Goal: Task Accomplishment & Management: Use online tool/utility

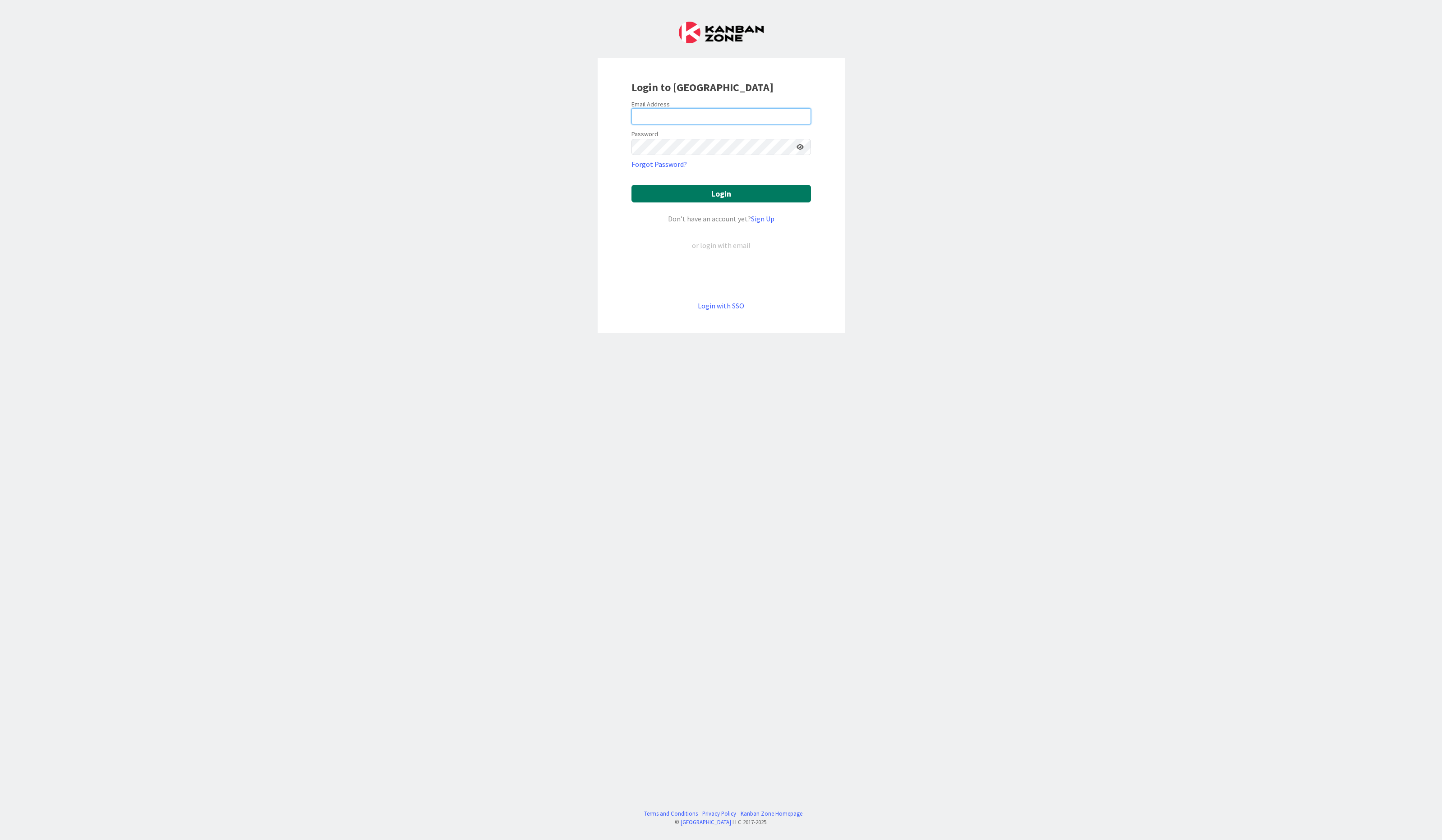
type input "[PERSON_NAME][EMAIL_ADDRESS][DOMAIN_NAME]"
click at [750, 196] on button "Login" at bounding box center [720, 193] width 179 height 17
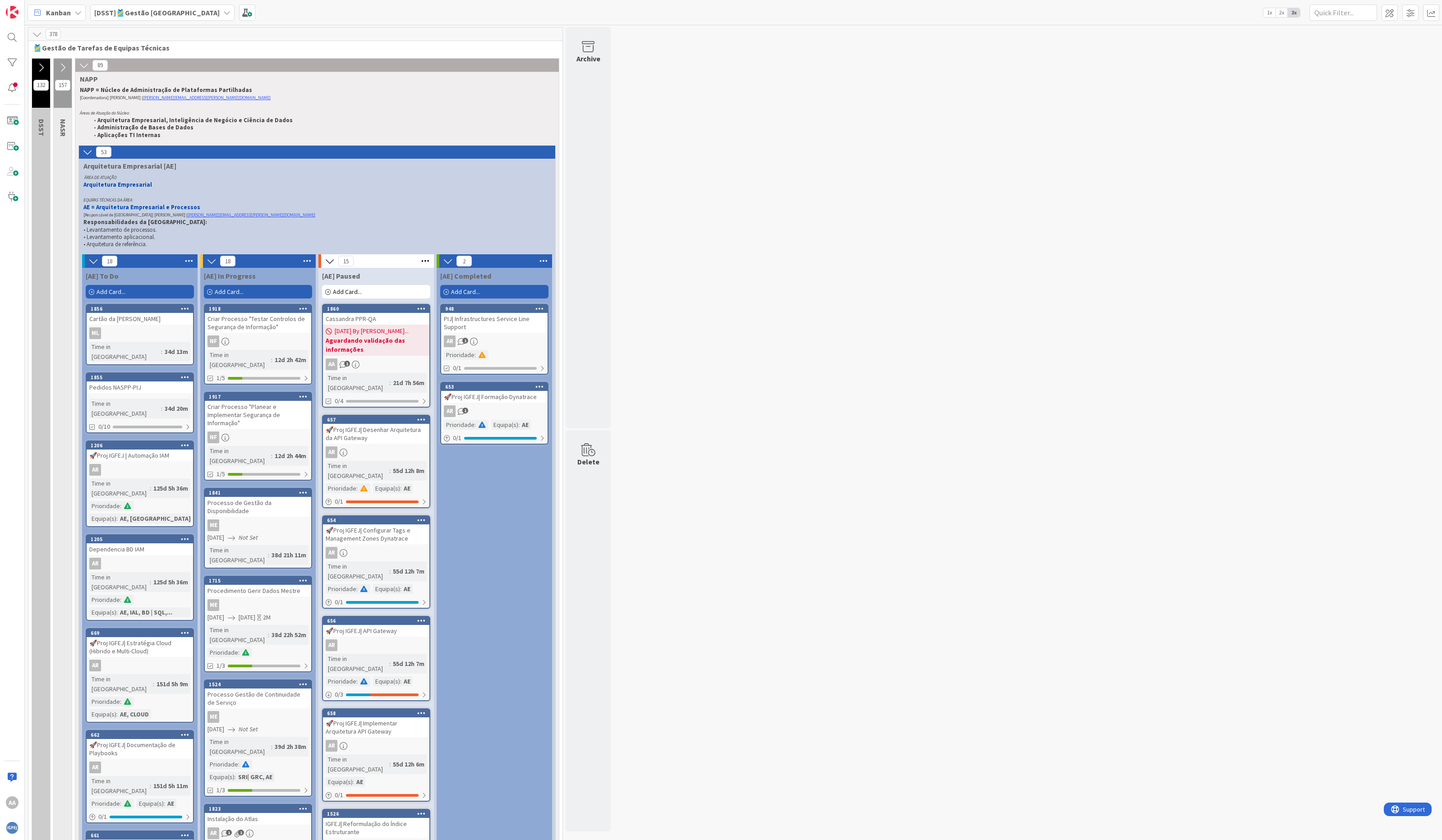
click at [40, 65] on icon at bounding box center [41, 67] width 10 height 10
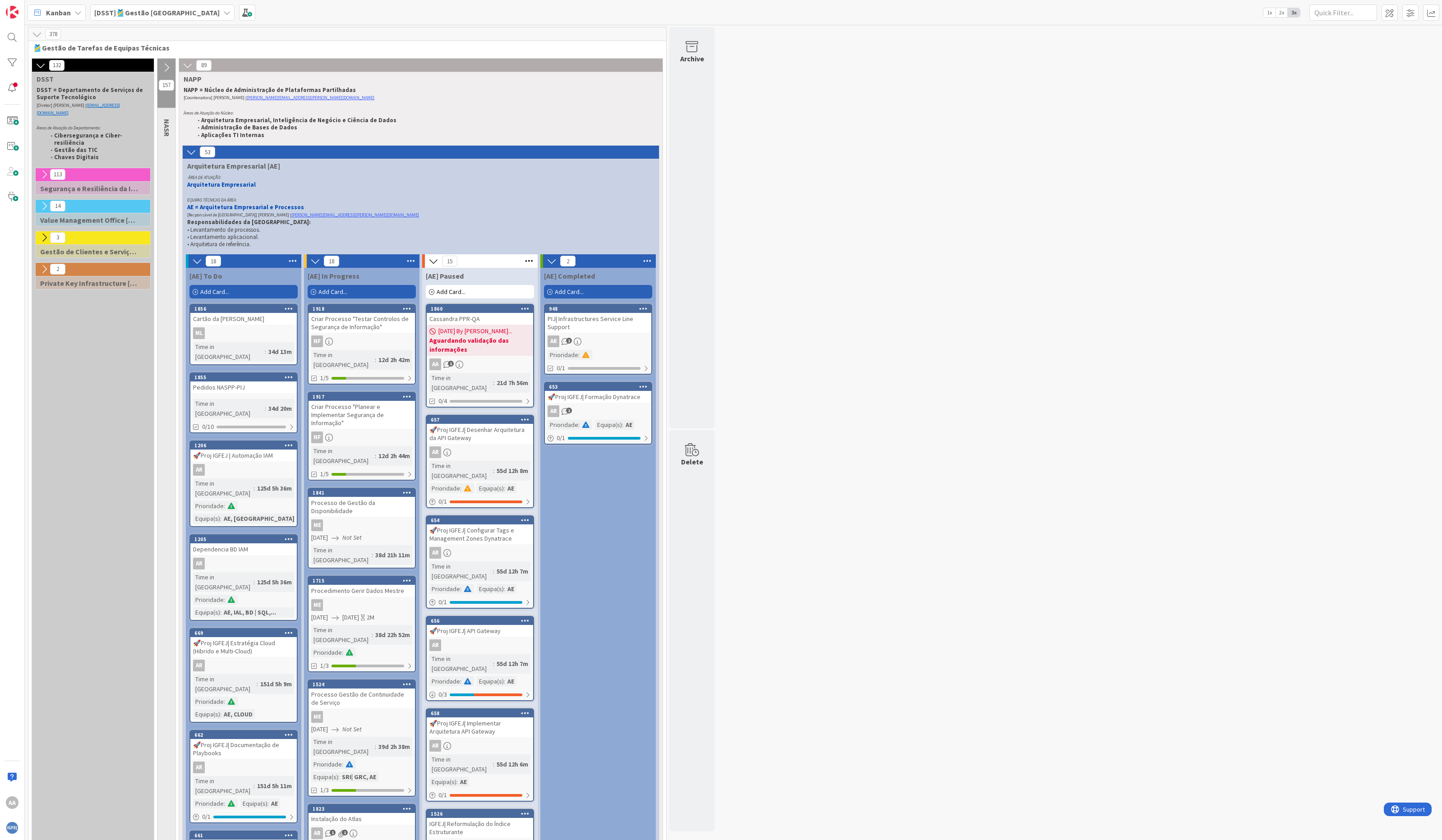
click at [167, 134] on span "NASR" at bounding box center [167, 127] width 9 height 17
click at [165, 65] on icon at bounding box center [166, 67] width 10 height 10
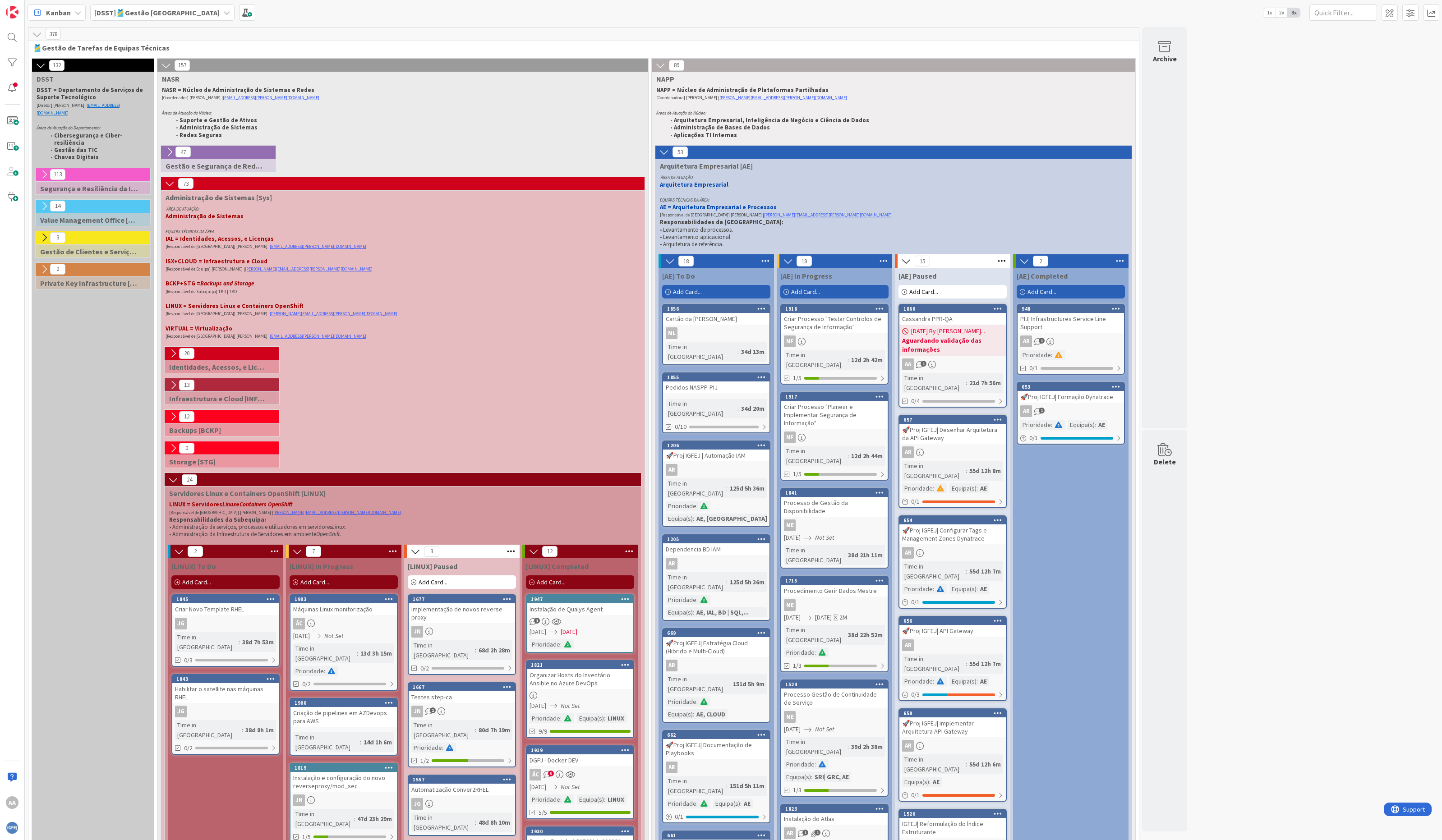
click at [40, 65] on icon at bounding box center [40, 65] width 10 height 10
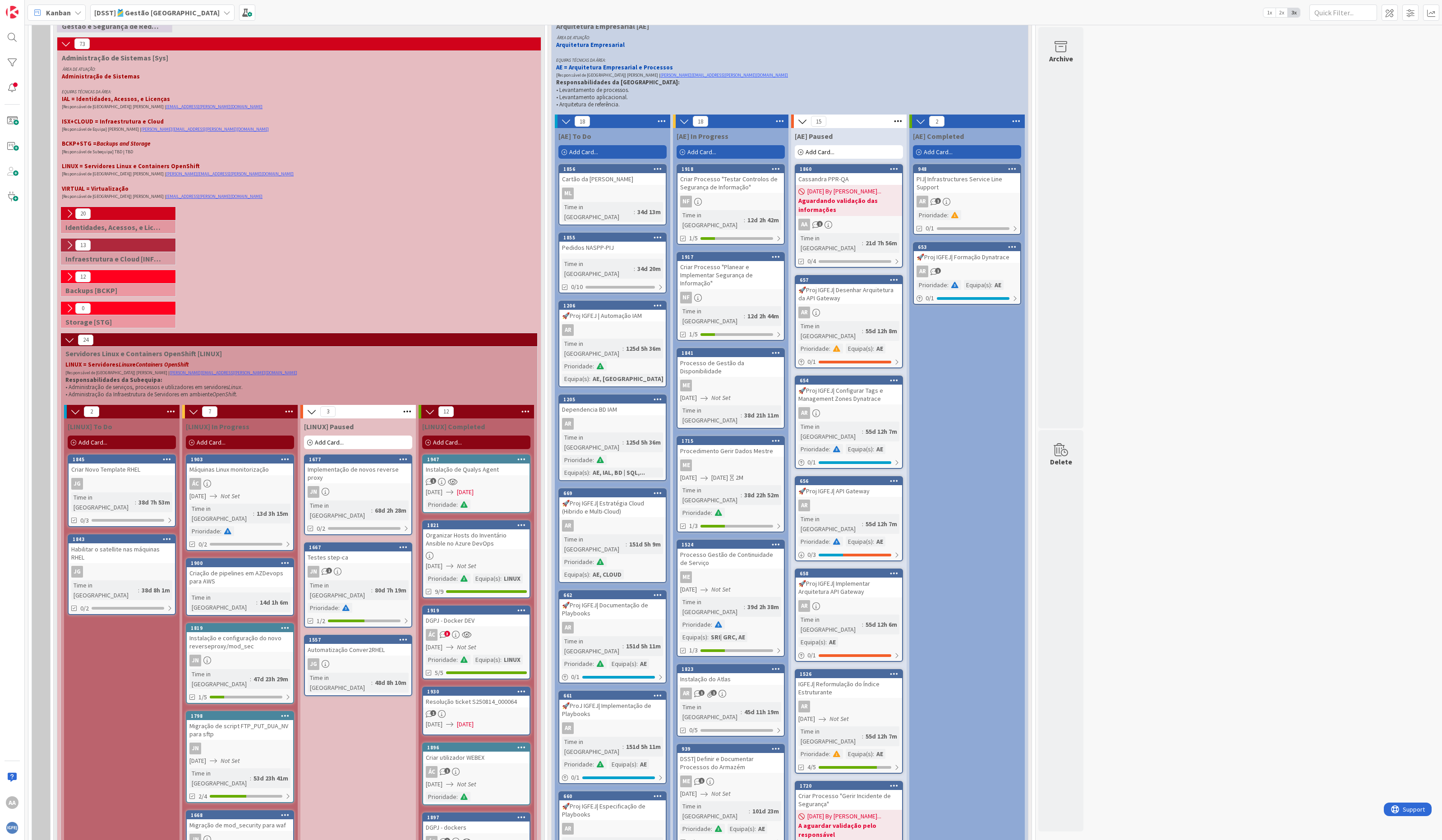
scroll to position [295, 0]
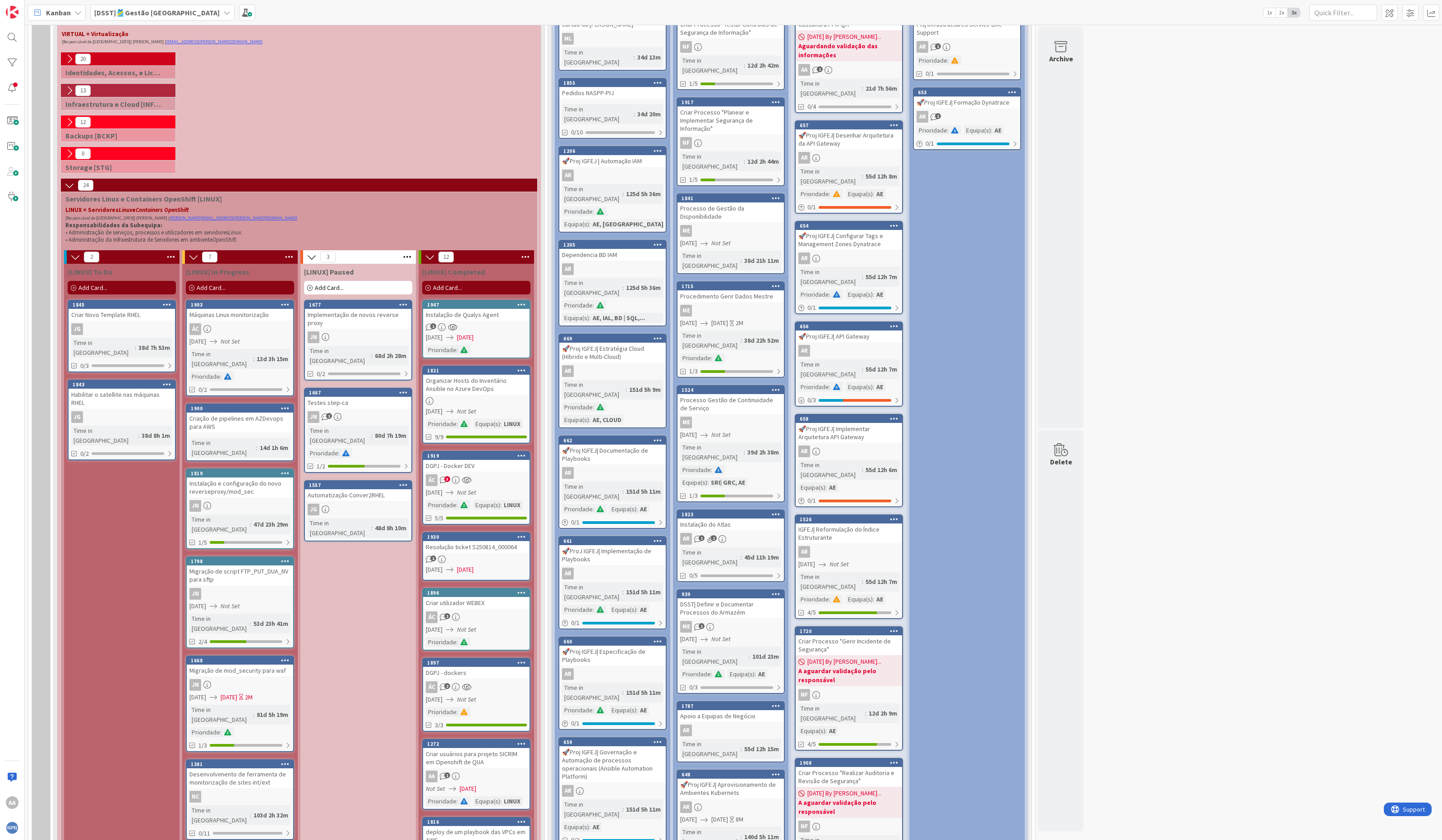
click at [496, 324] on div "1" at bounding box center [476, 327] width 106 height 7
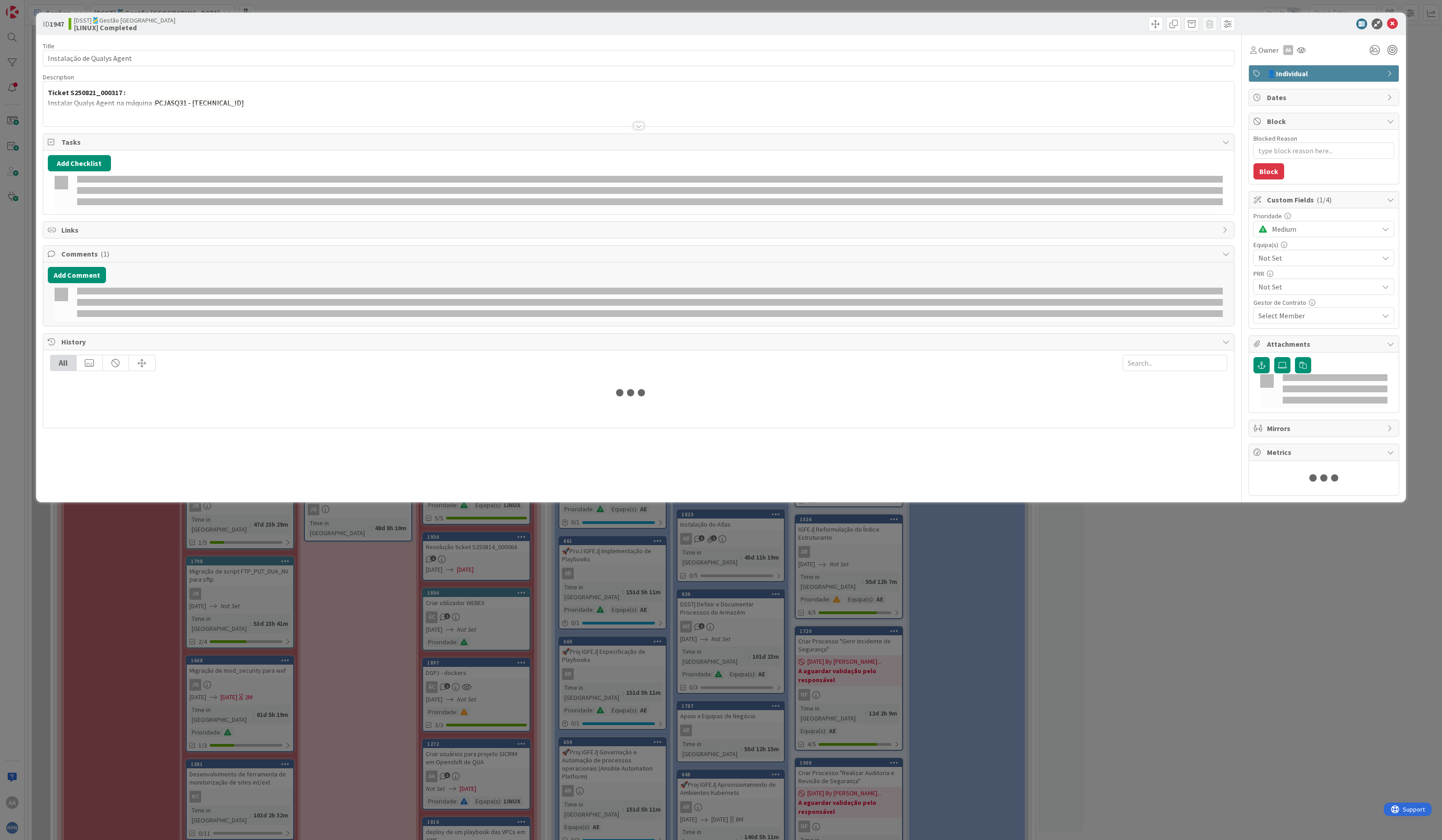
type textarea "x"
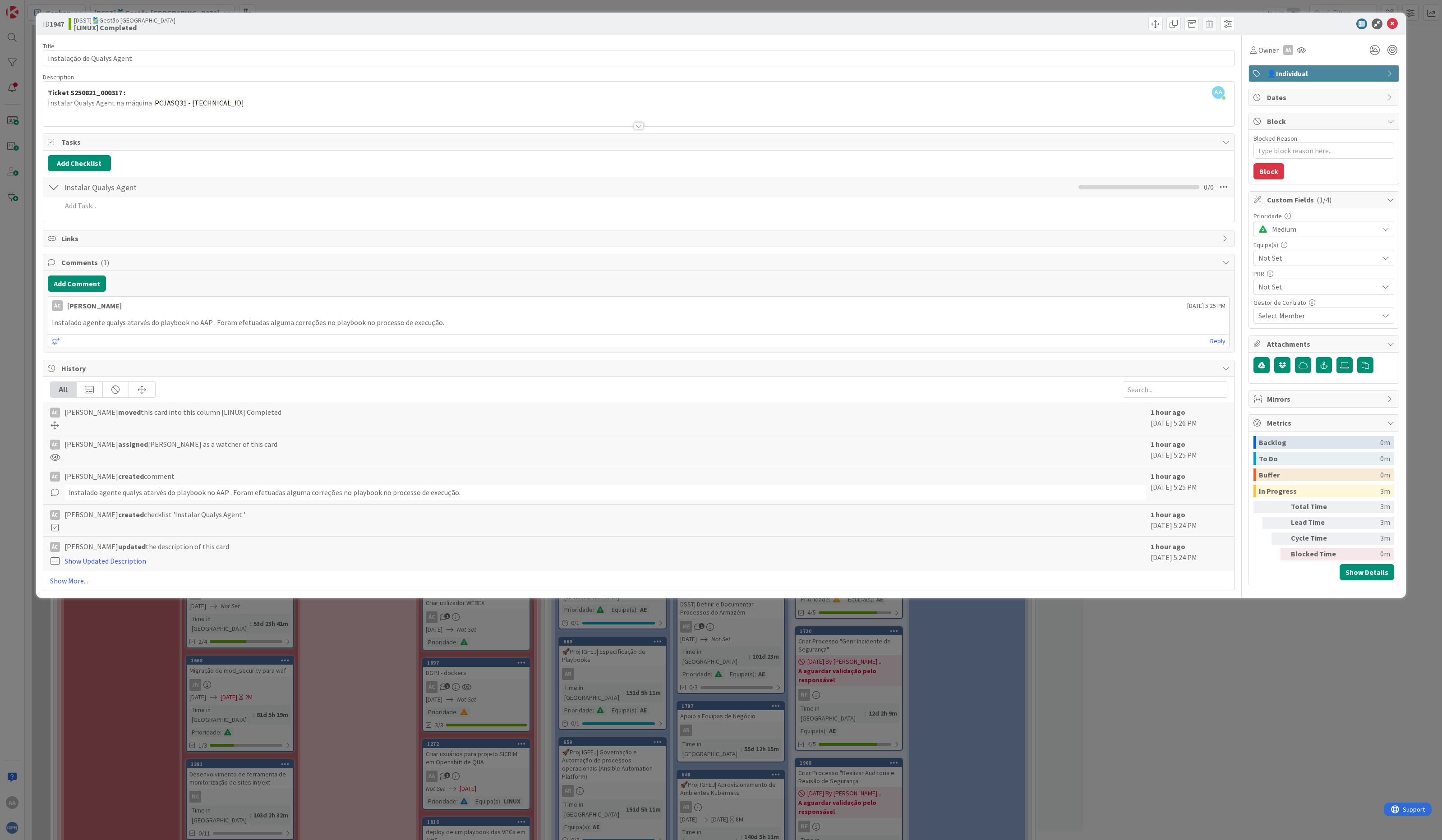
click at [638, 124] on div at bounding box center [638, 125] width 10 height 7
